Goal: Task Accomplishment & Management: Manage account settings

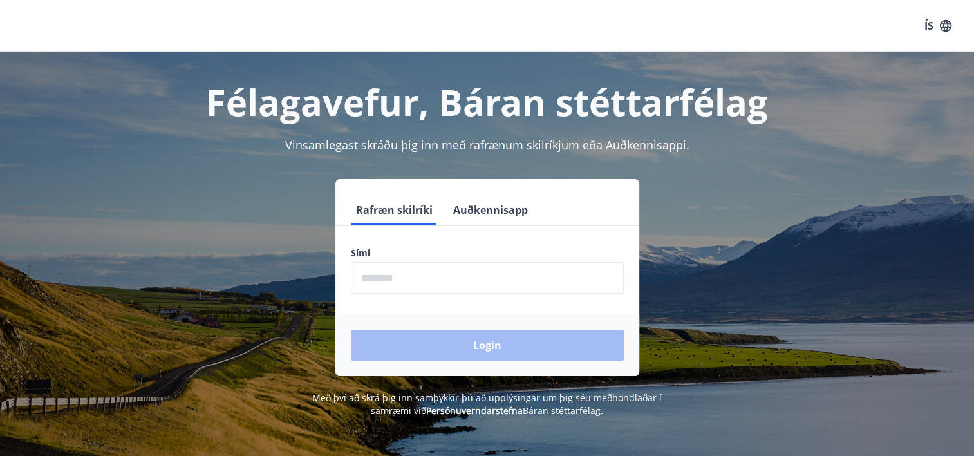
click at [466, 283] on input "phone" at bounding box center [487, 278] width 273 height 32
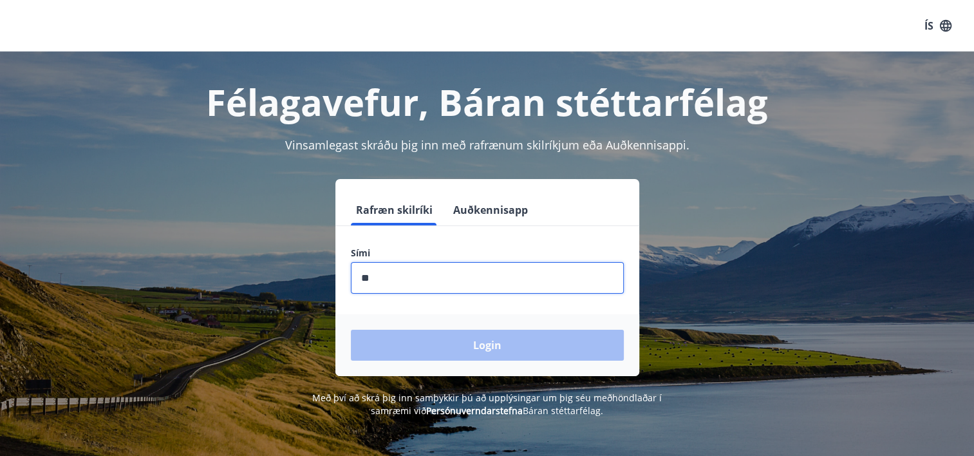
type input "*"
click at [433, 279] on input "phone" at bounding box center [487, 278] width 273 height 32
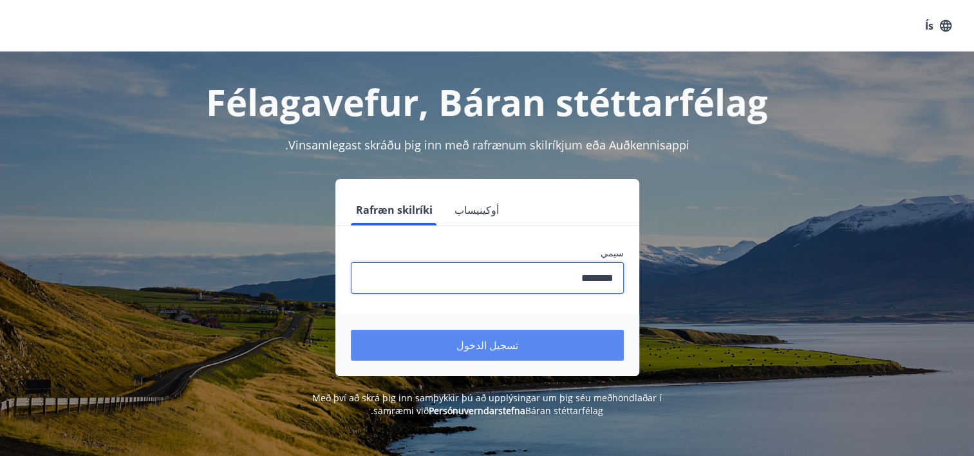
type input "********"
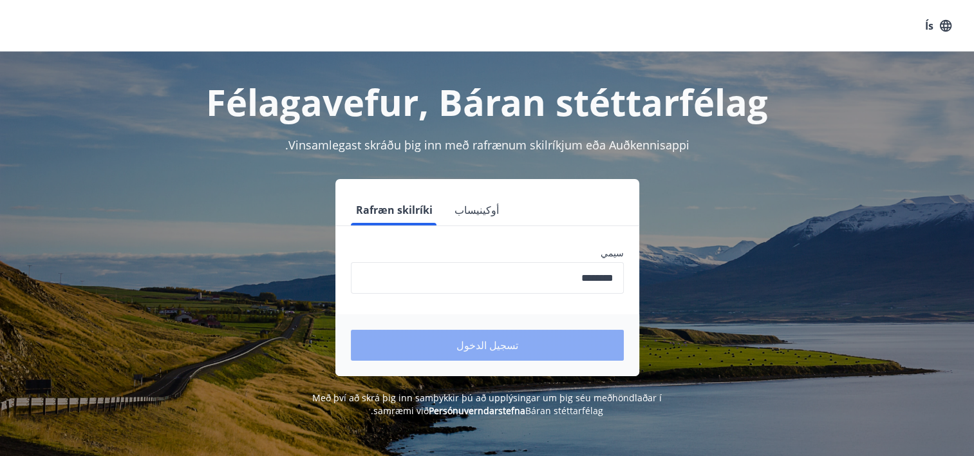
click at [525, 346] on button "تسجيل الدخول" at bounding box center [487, 345] width 273 height 31
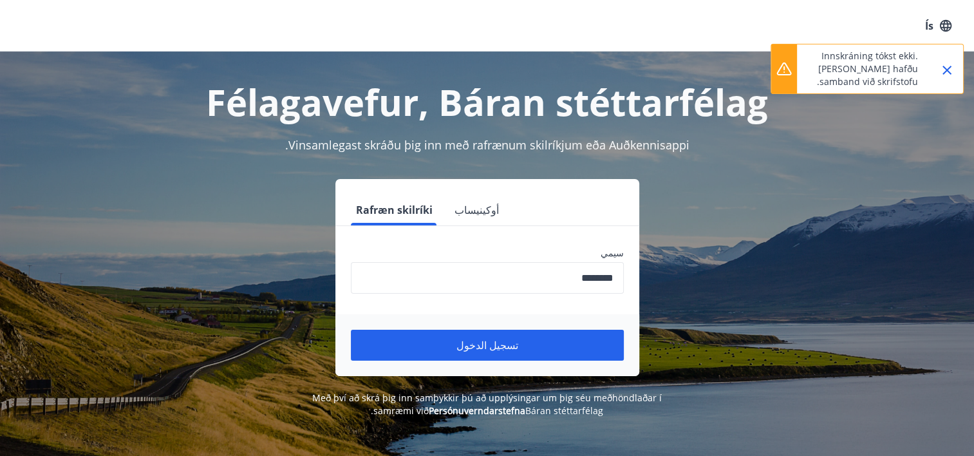
click at [812, 175] on div "Félagavefur, Báran stéttarfélag Vinsamlegast skráðu þig inn með rafrænum skilrí…" at bounding box center [487, 235] width 927 height 366
click at [769, 147] on div "Vinsamlegast skráðu þig inn með rafrænum skilríkjum eða Auðkennisappi." at bounding box center [487, 145] width 896 height 17
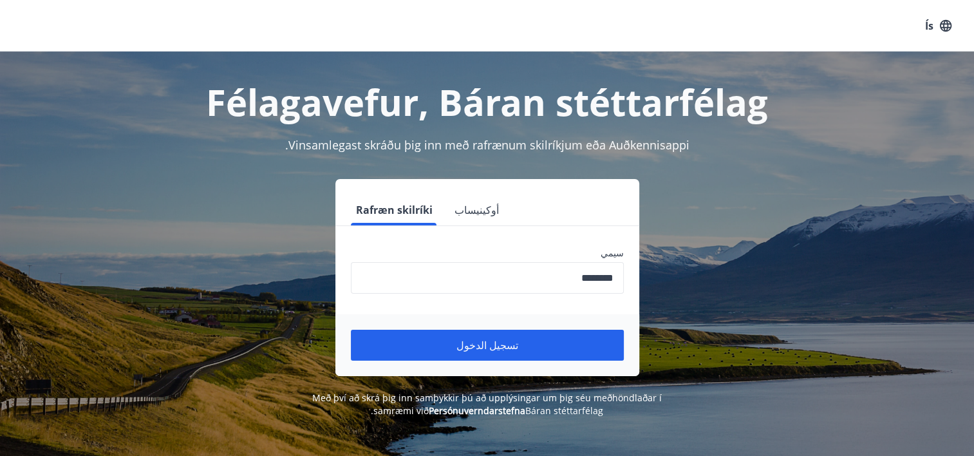
click at [773, 48] on div "Ís" at bounding box center [487, 26] width 974 height 52
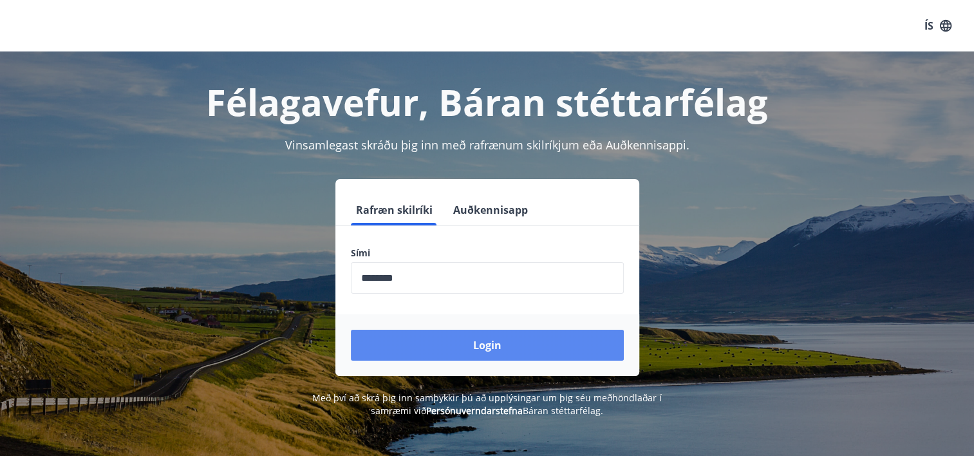
click at [437, 341] on button "Login" at bounding box center [487, 345] width 273 height 31
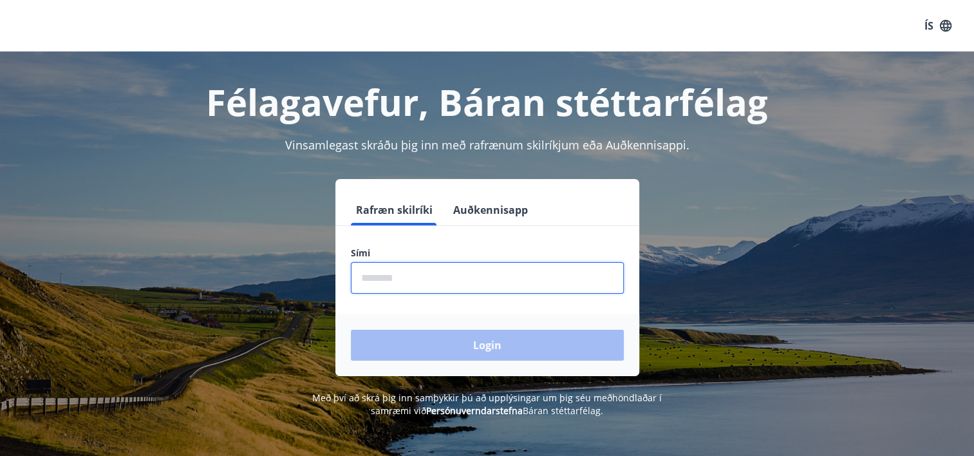
click at [377, 268] on input "phone" at bounding box center [487, 278] width 273 height 32
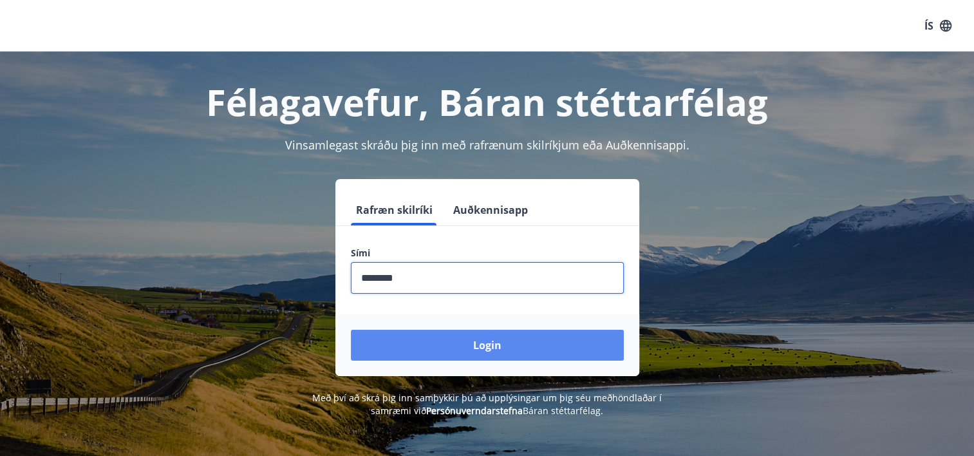
type input "********"
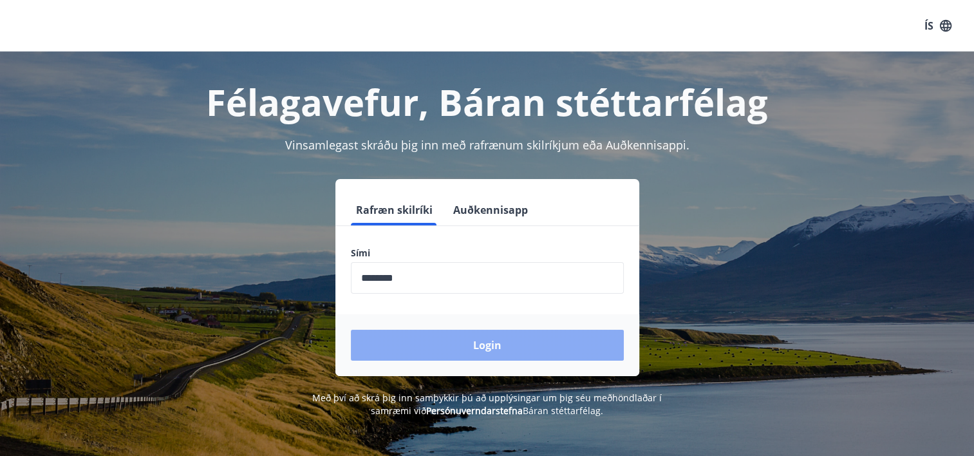
click at [456, 342] on button "Login" at bounding box center [487, 345] width 273 height 31
click at [512, 344] on button "Login" at bounding box center [487, 345] width 273 height 31
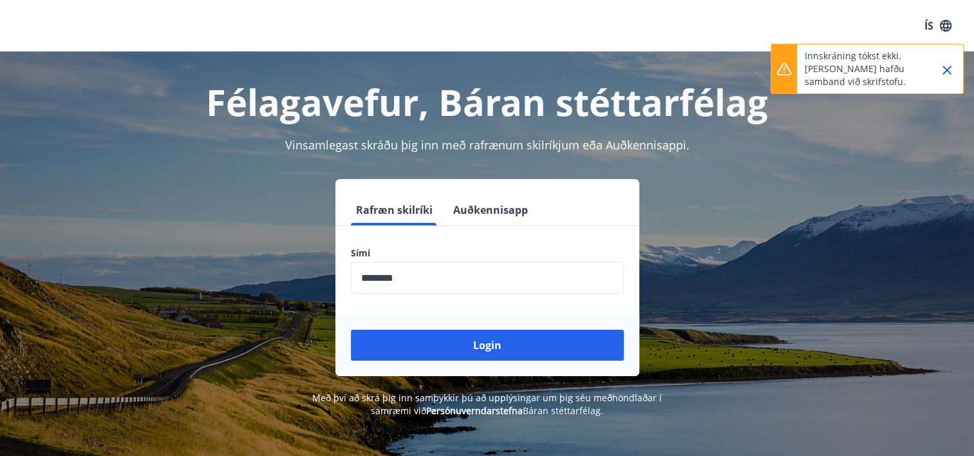
click at [807, 54] on p "Innskráning tókst ekki. [PERSON_NAME] hafðu samband við skrifstofu." at bounding box center [861, 69] width 113 height 39
drag, startPoint x: 806, startPoint y: 54, endPoint x: 901, endPoint y: 91, distance: 102.1
click at [901, 91] on div "Innskráning tókst ekki. [PERSON_NAME] hafðu samband við skrifstofu." at bounding box center [861, 68] width 113 height 49
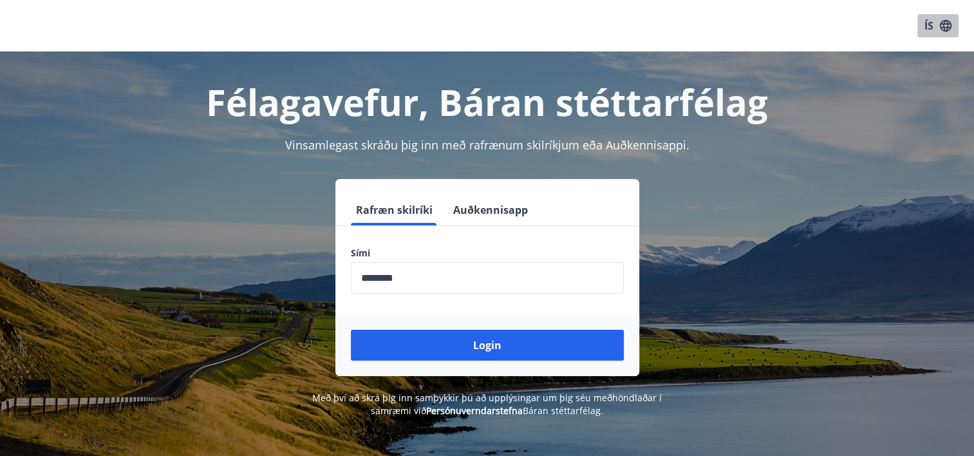
drag, startPoint x: 901, startPoint y: 91, endPoint x: 945, endPoint y: 28, distance: 76.8
click at [945, 28] on icon "button" at bounding box center [946, 25] width 12 height 12
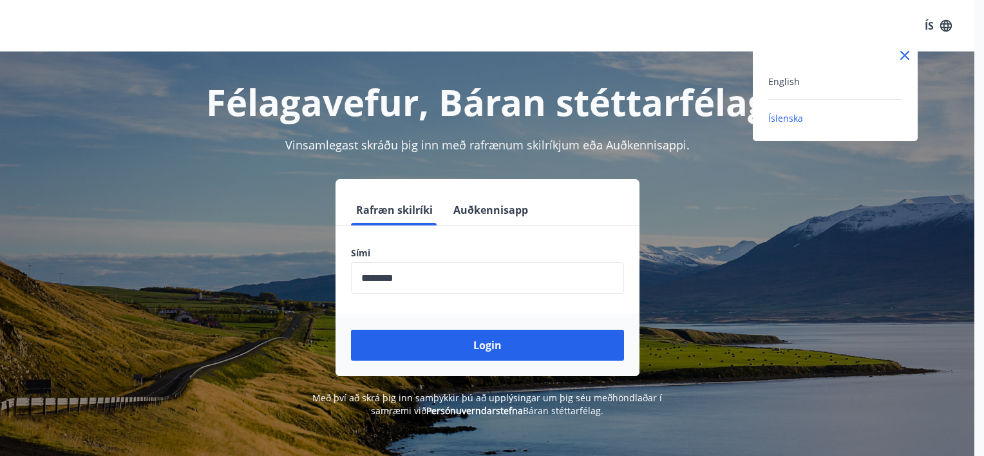
click at [759, 23] on div at bounding box center [492, 228] width 984 height 456
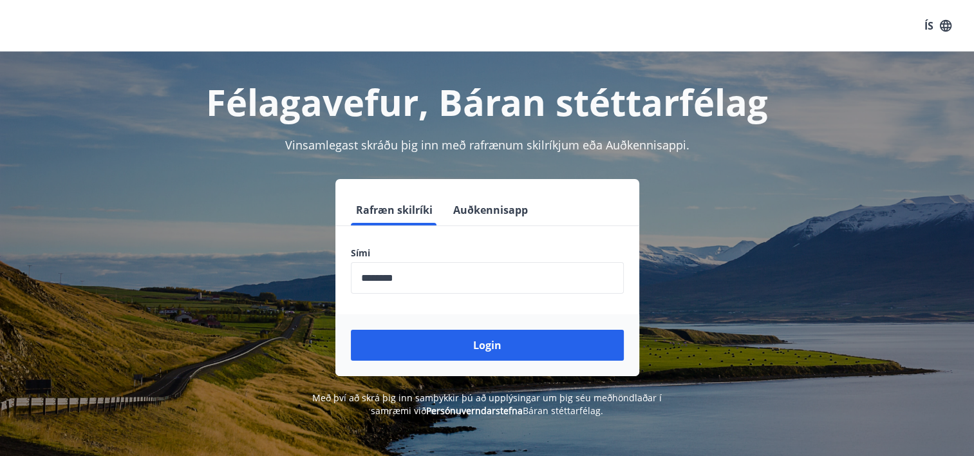
click at [469, 214] on button "Auðkennisapp" at bounding box center [490, 209] width 85 height 31
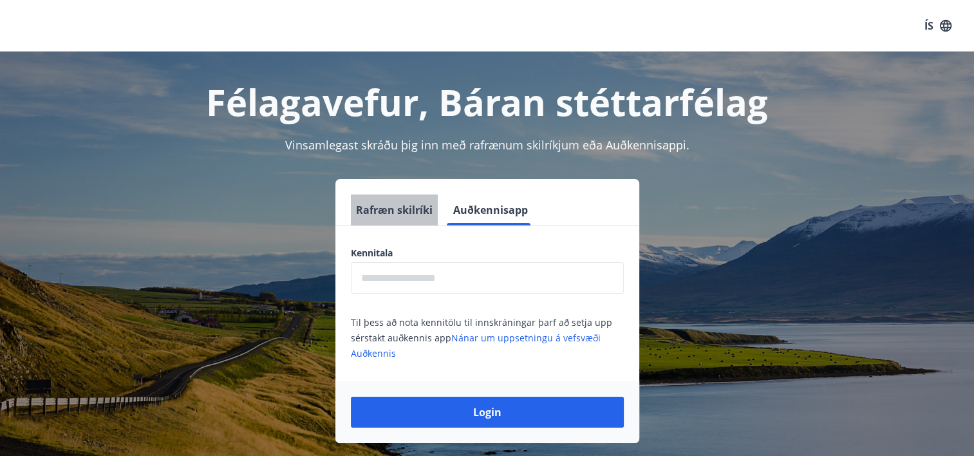
click at [404, 223] on button "Rafræn skilríki" at bounding box center [394, 209] width 87 height 31
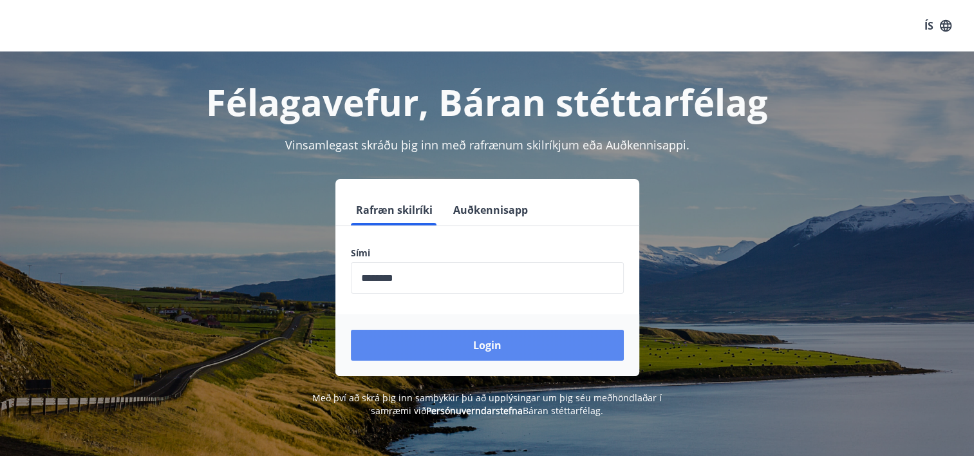
click at [455, 341] on button "Login" at bounding box center [487, 345] width 273 height 31
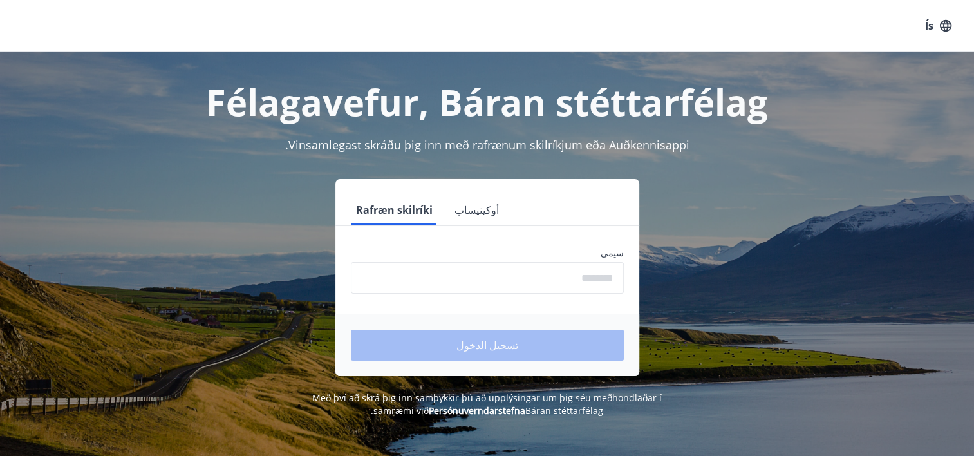
click at [890, 212] on div "Rafræn skilríki أوكينيساب سيمي ​ تسجيل الدخول" at bounding box center [487, 277] width 896 height 197
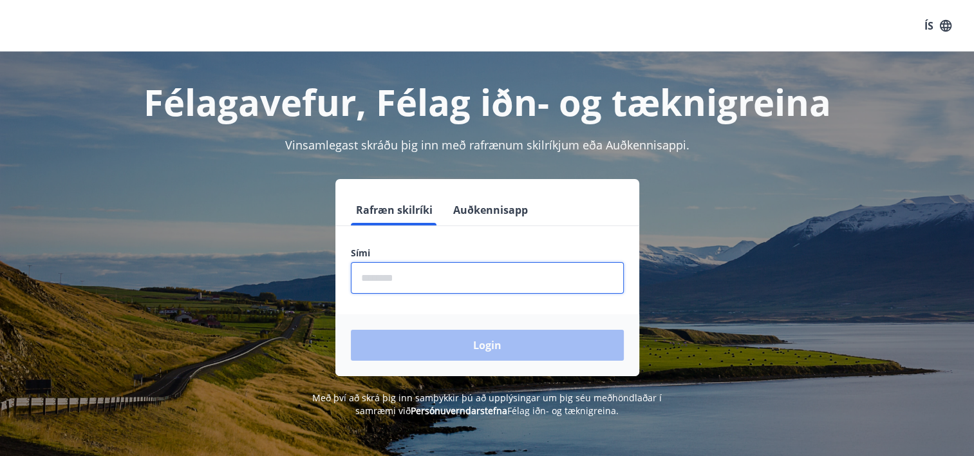
click at [422, 279] on input "phone" at bounding box center [487, 278] width 273 height 32
type input "********"
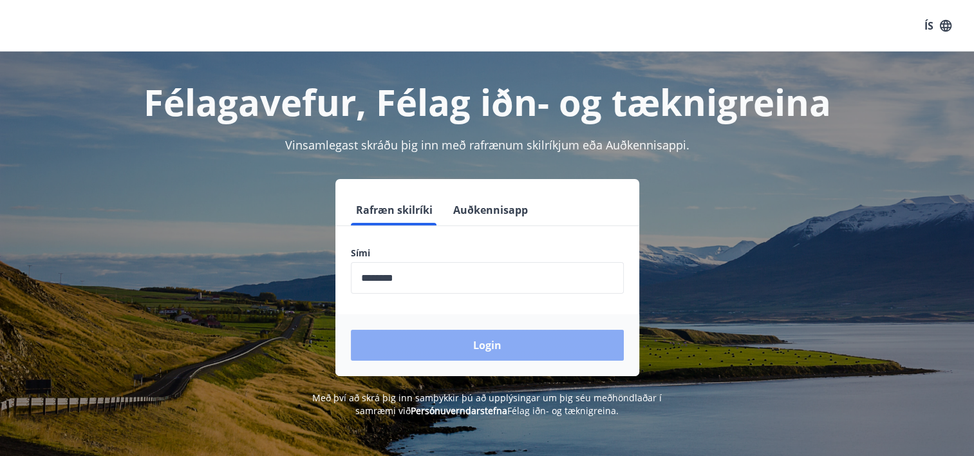
click at [507, 350] on button "Login" at bounding box center [487, 345] width 273 height 31
